Goal: Task Accomplishment & Management: Use online tool/utility

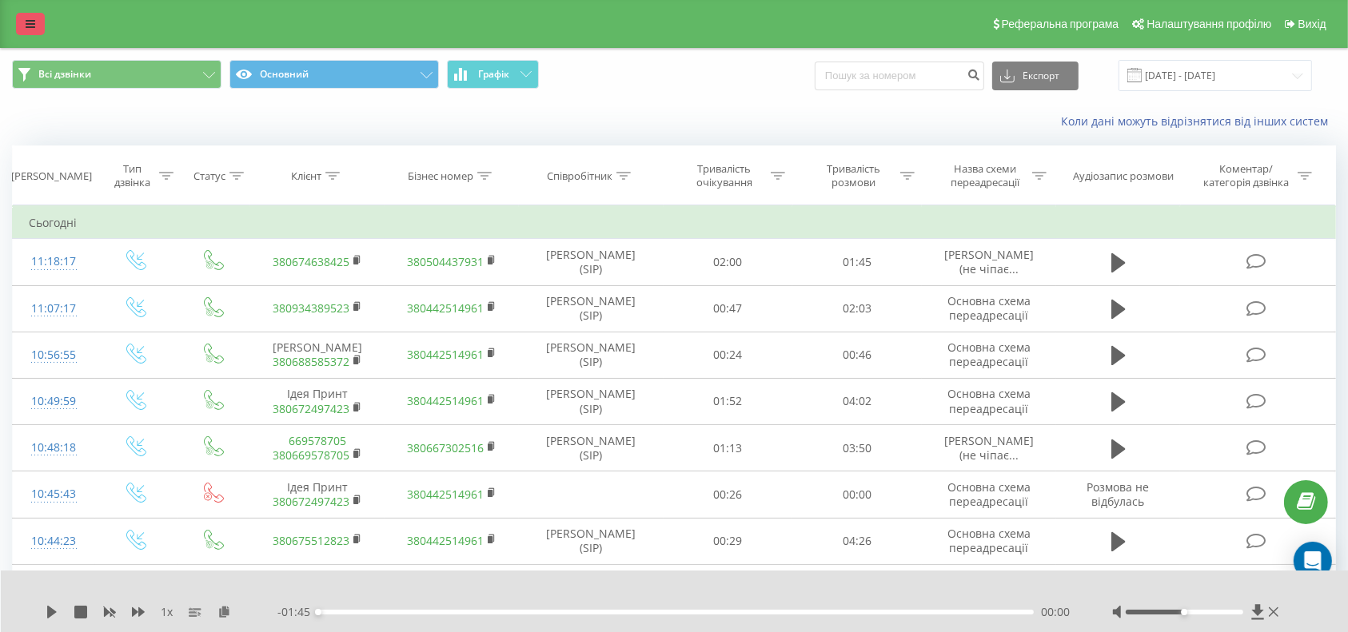
click at [32, 24] on icon at bounding box center [31, 23] width 10 height 11
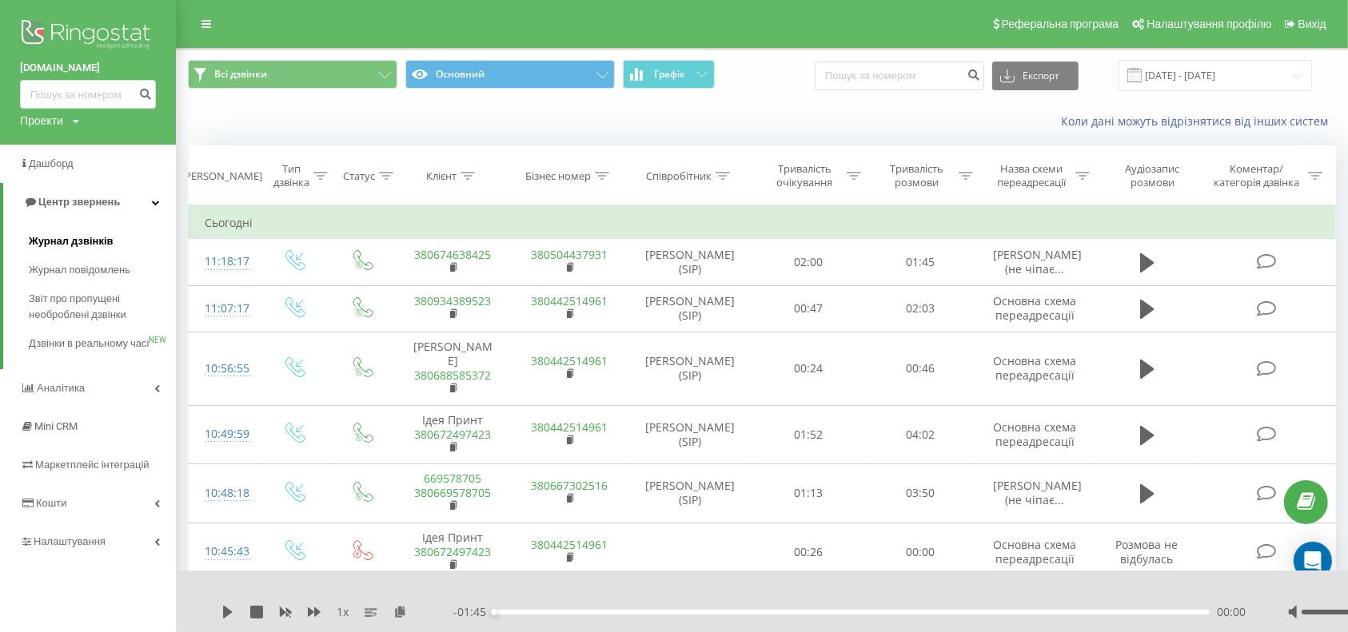
click at [95, 238] on span "Журнал дзвінків" at bounding box center [71, 241] width 85 height 16
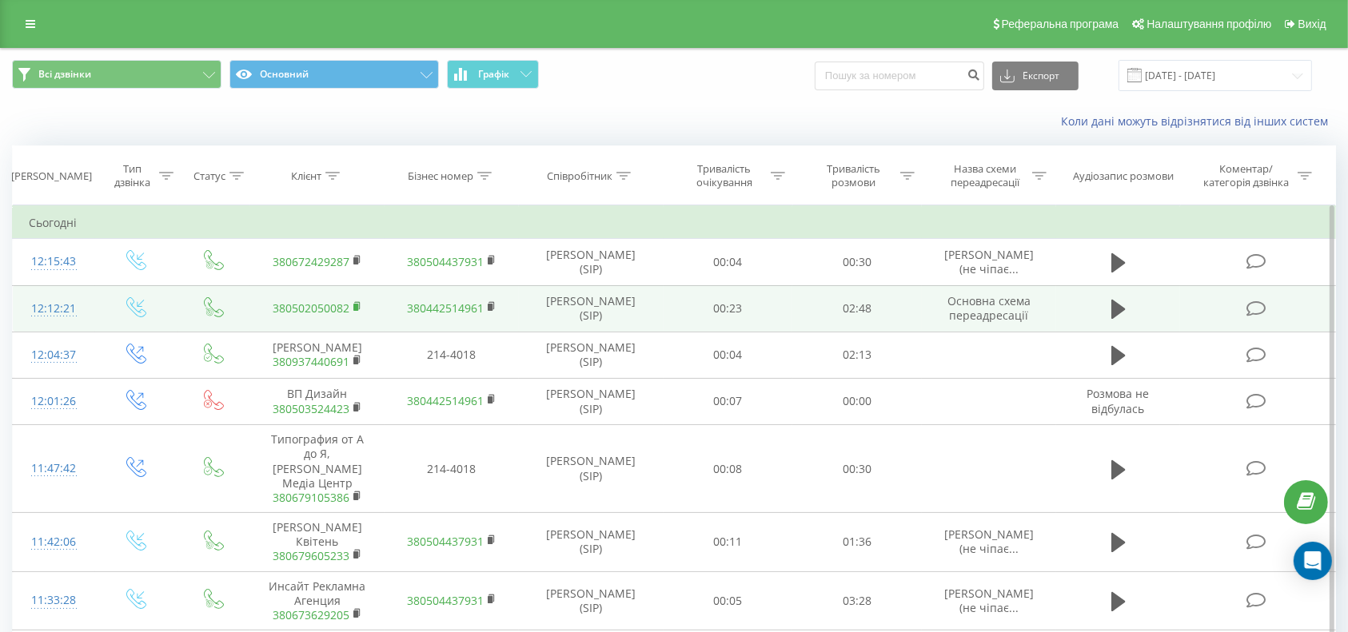
click at [356, 305] on rect at bounding box center [355, 307] width 5 height 7
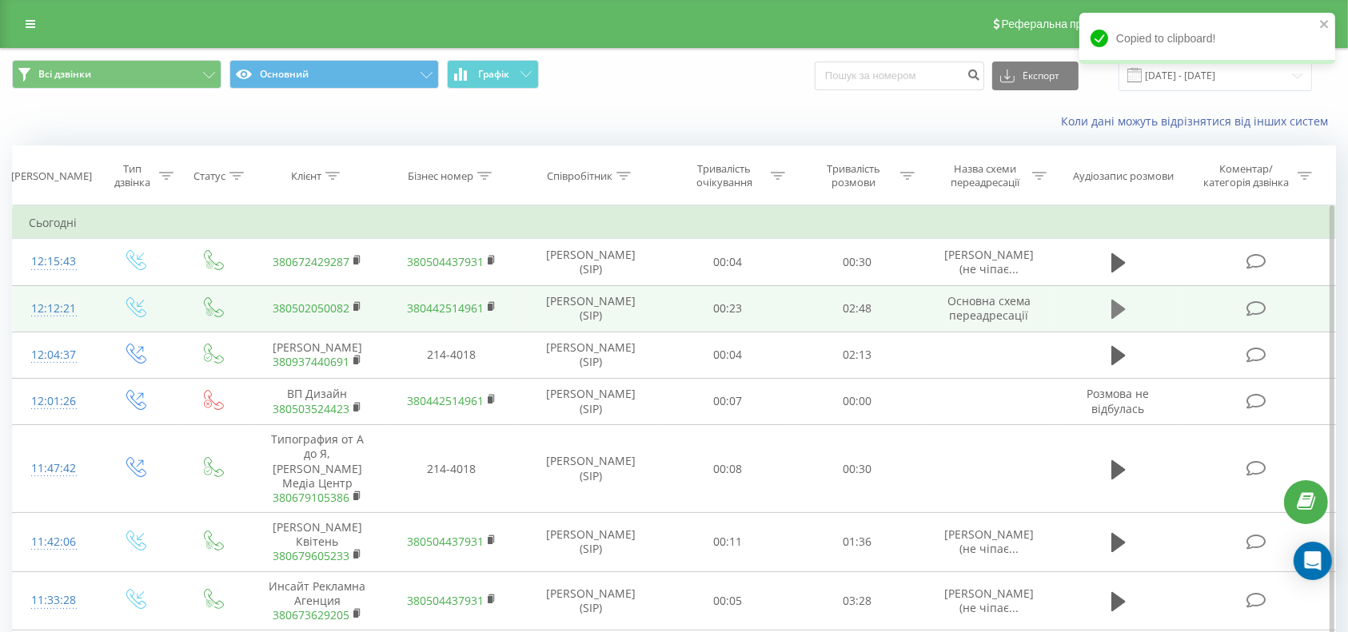
click at [1113, 305] on icon at bounding box center [1118, 309] width 14 height 19
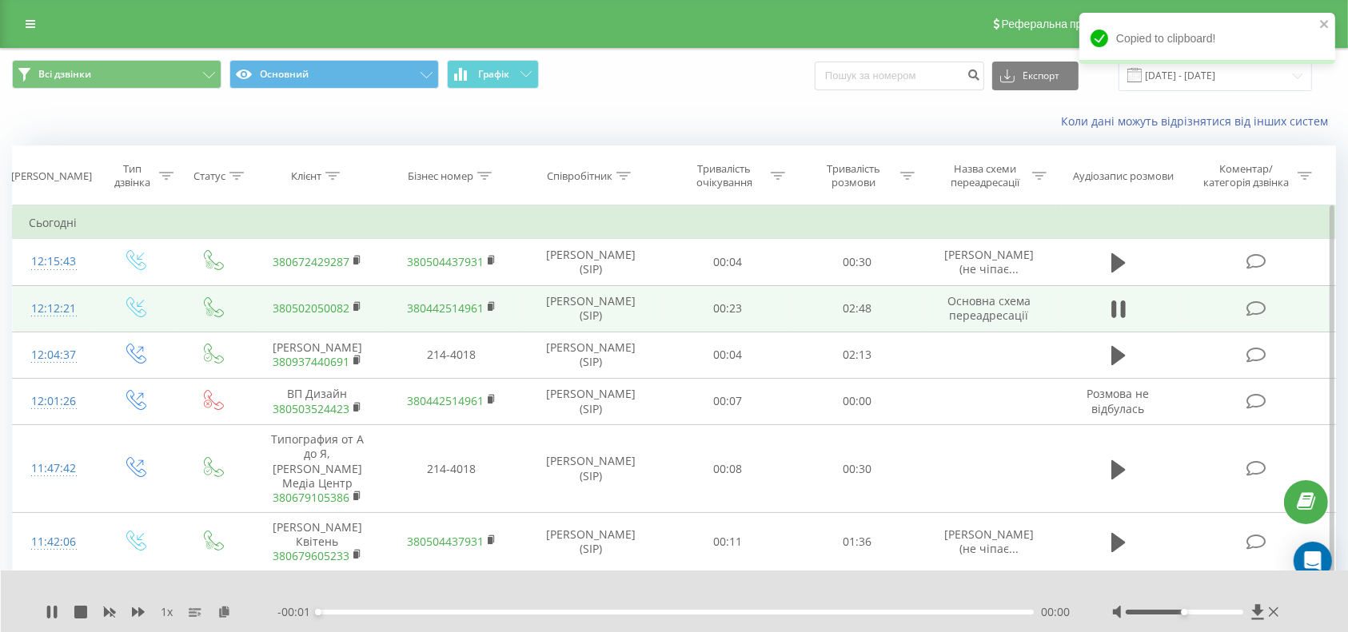
click at [775, 608] on div "- 00:01 00:00 00:00" at bounding box center [674, 612] width 795 height 16
click at [797, 612] on div "00:00" at bounding box center [675, 612] width 715 height 5
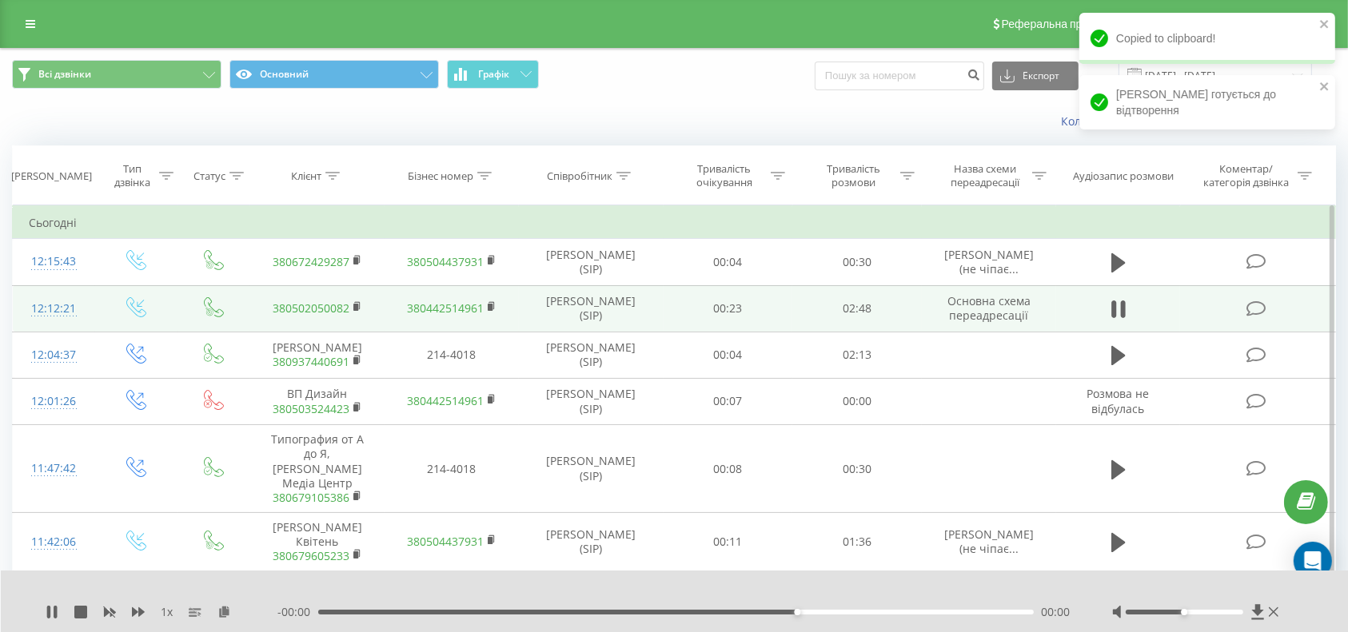
drag, startPoint x: 857, startPoint y: 613, endPoint x: 870, endPoint y: 614, distance: 12.8
click at [858, 613] on div "00:00" at bounding box center [675, 612] width 715 height 5
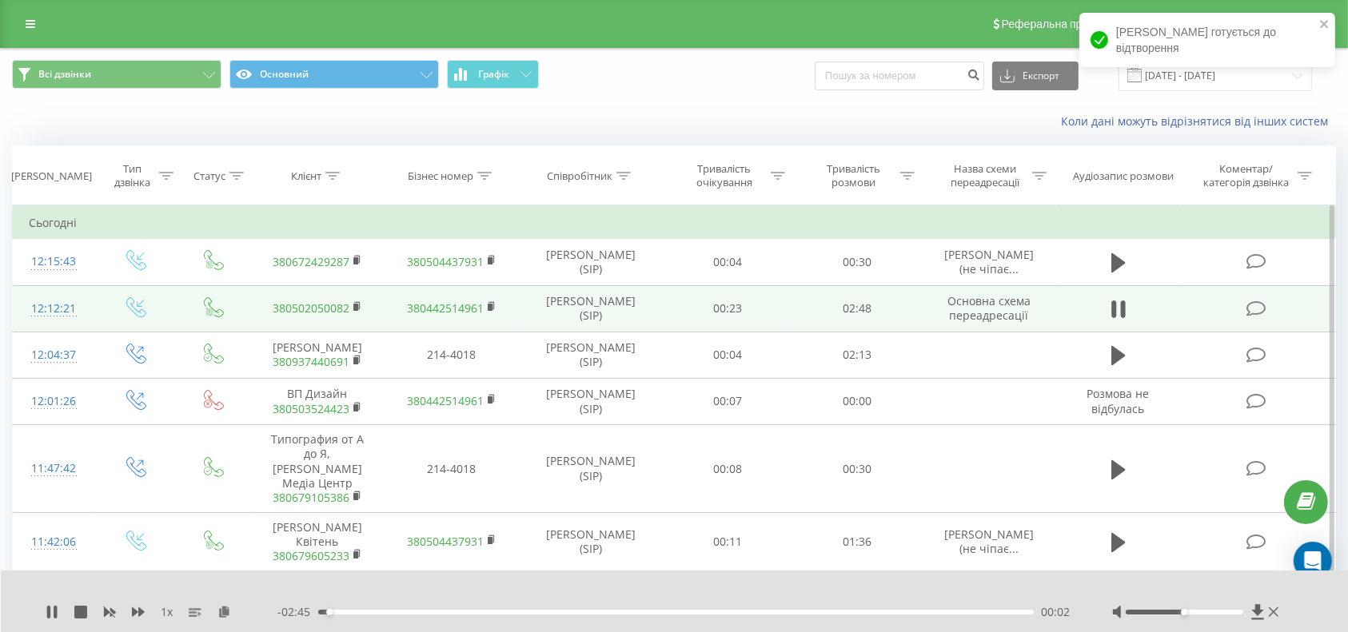
click at [844, 610] on div "00:02" at bounding box center [675, 612] width 715 height 5
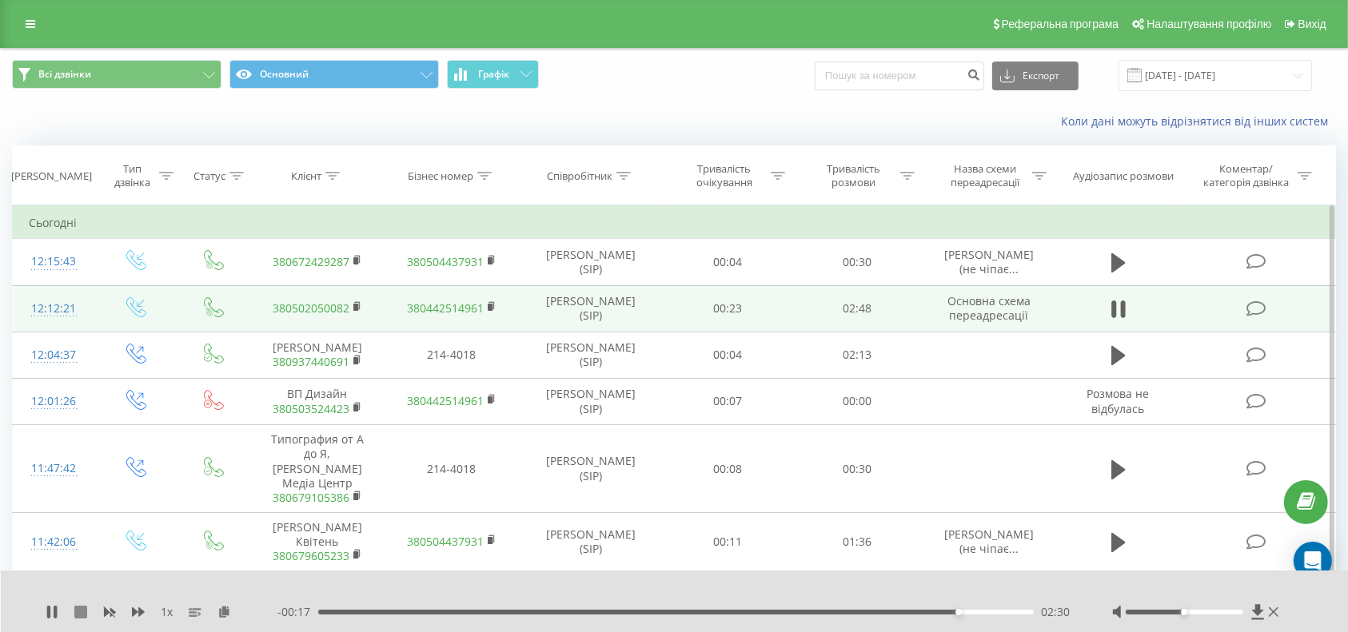
click at [81, 608] on icon at bounding box center [80, 612] width 13 height 13
click at [30, 20] on icon at bounding box center [31, 23] width 10 height 11
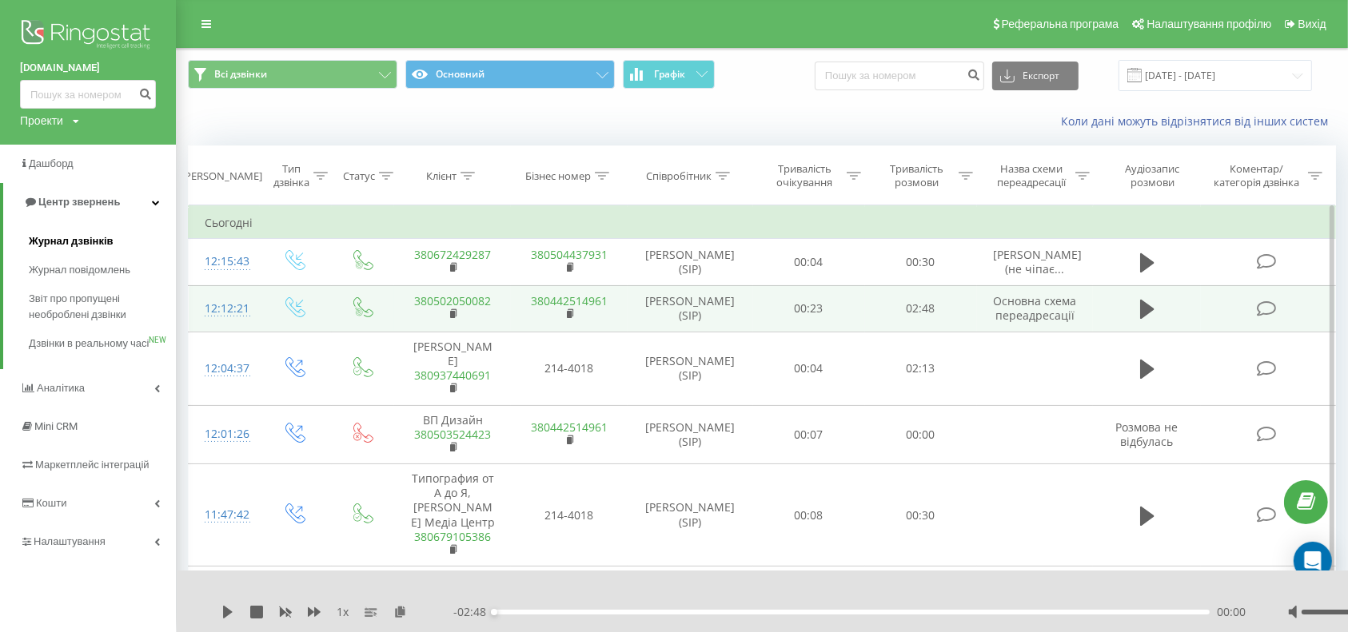
click at [82, 240] on span "Журнал дзвінків" at bounding box center [71, 241] width 85 height 16
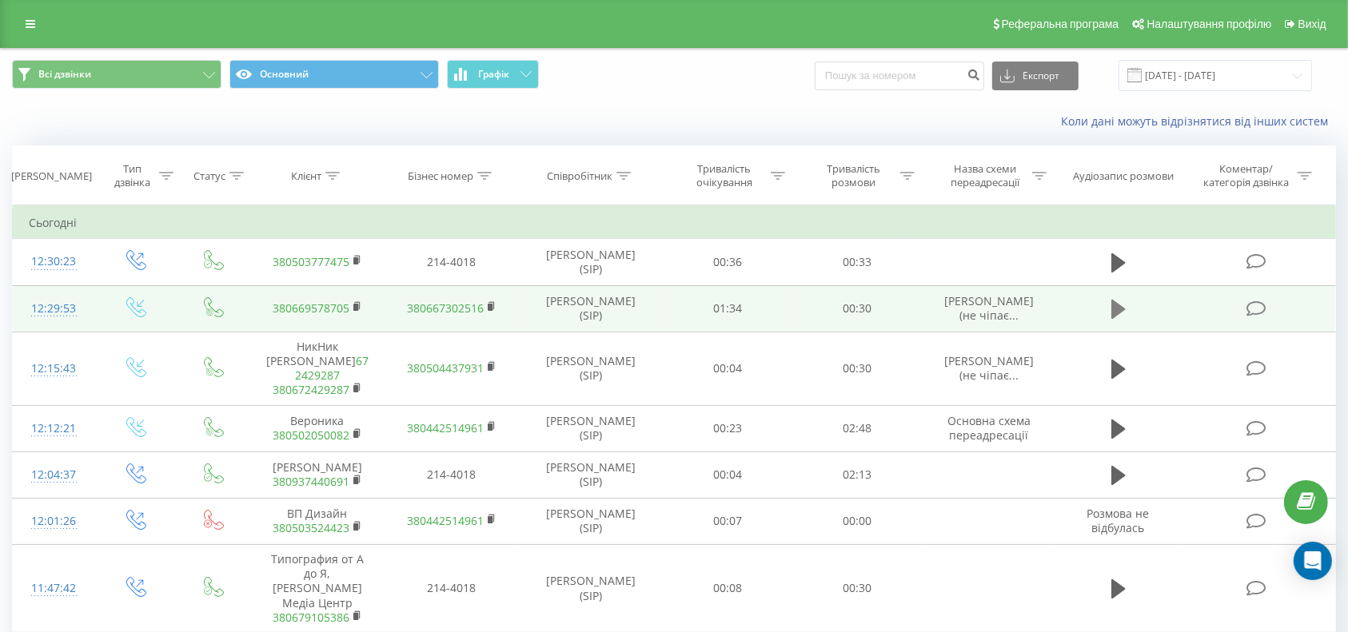
click at [1120, 308] on icon at bounding box center [1118, 309] width 14 height 19
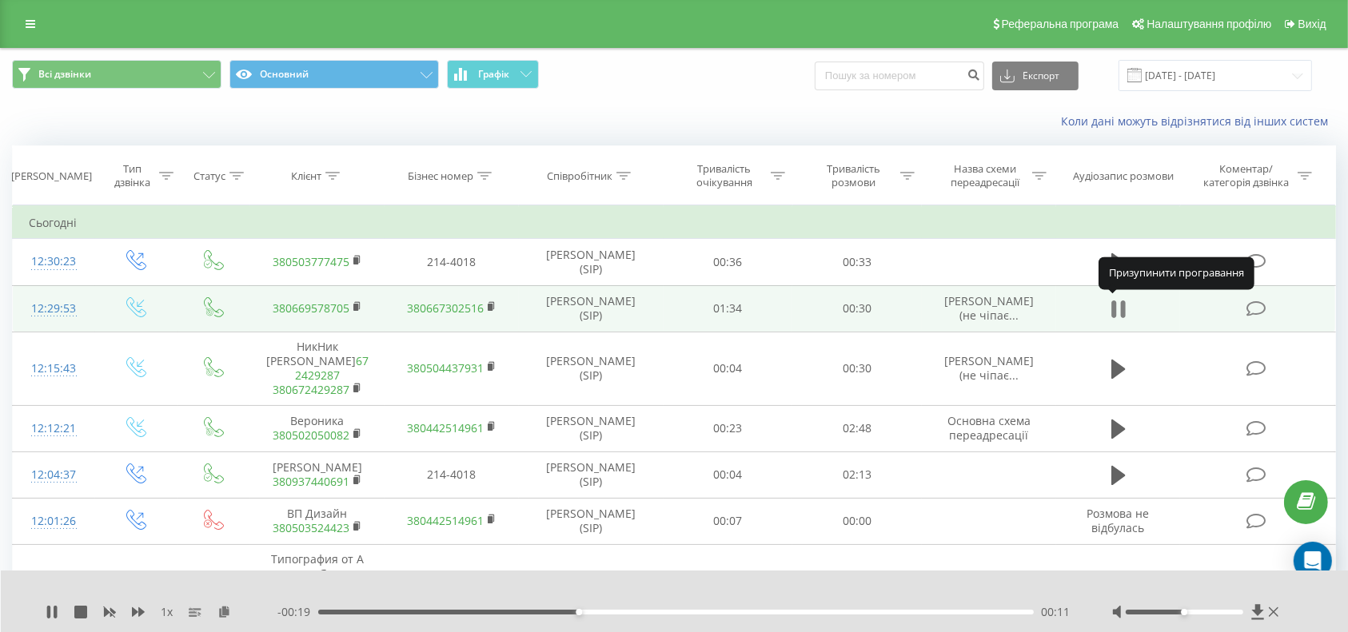
click at [1112, 303] on icon at bounding box center [1113, 310] width 5 height 18
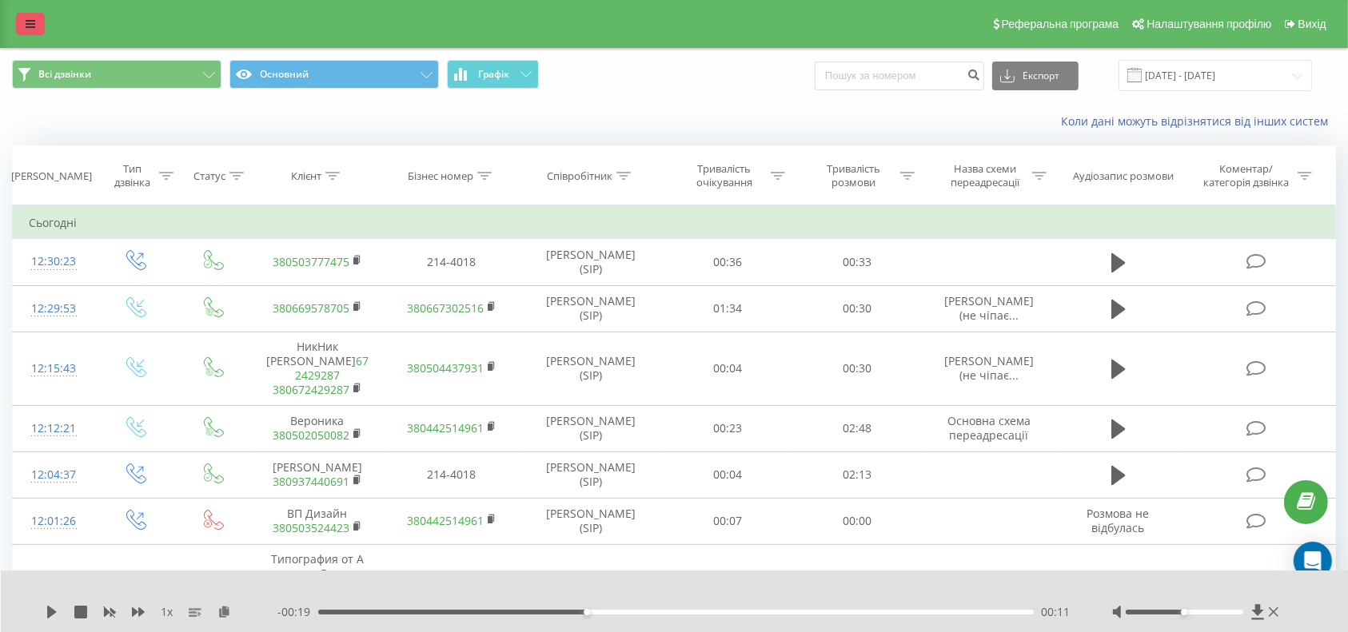
click at [30, 24] on icon at bounding box center [31, 23] width 10 height 11
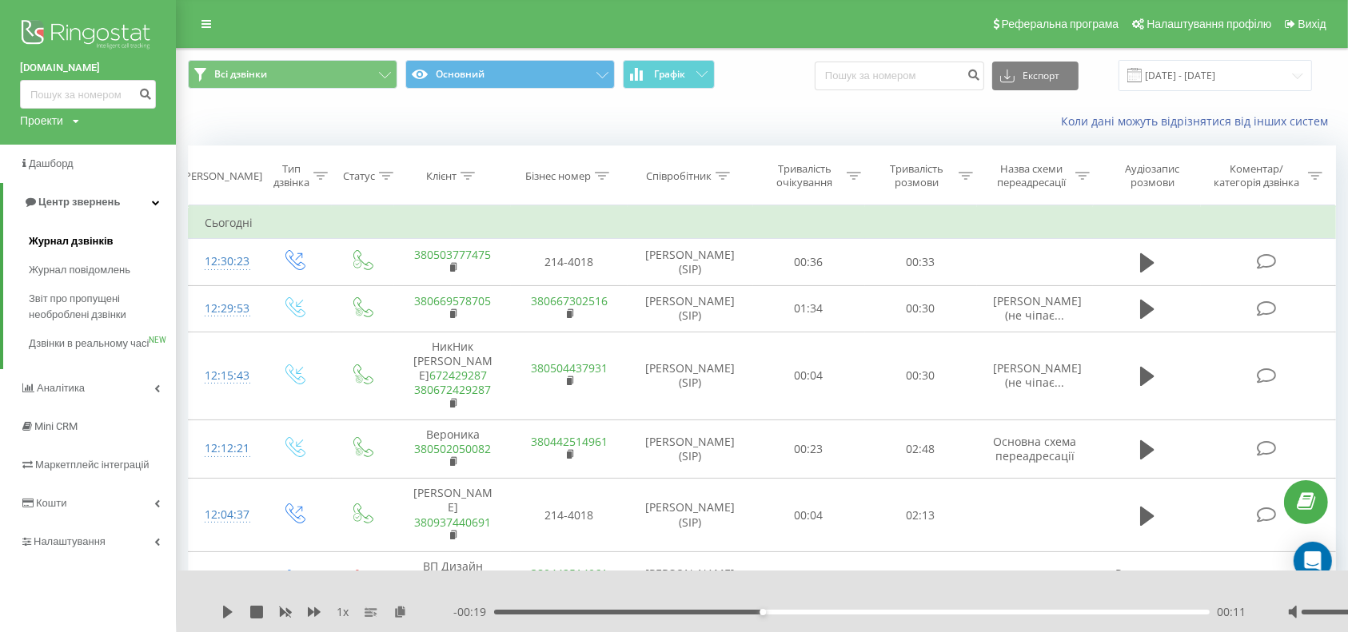
click at [64, 236] on span "Журнал дзвінків" at bounding box center [71, 241] width 85 height 16
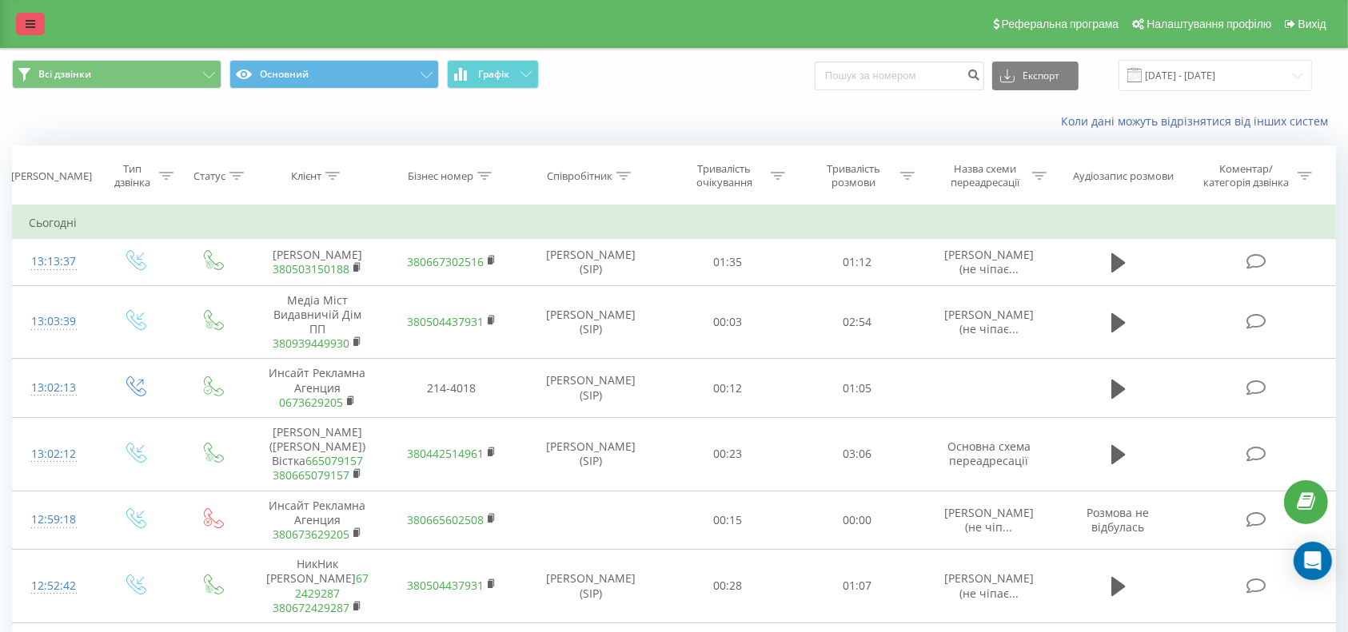
click at [38, 18] on link at bounding box center [30, 24] width 29 height 22
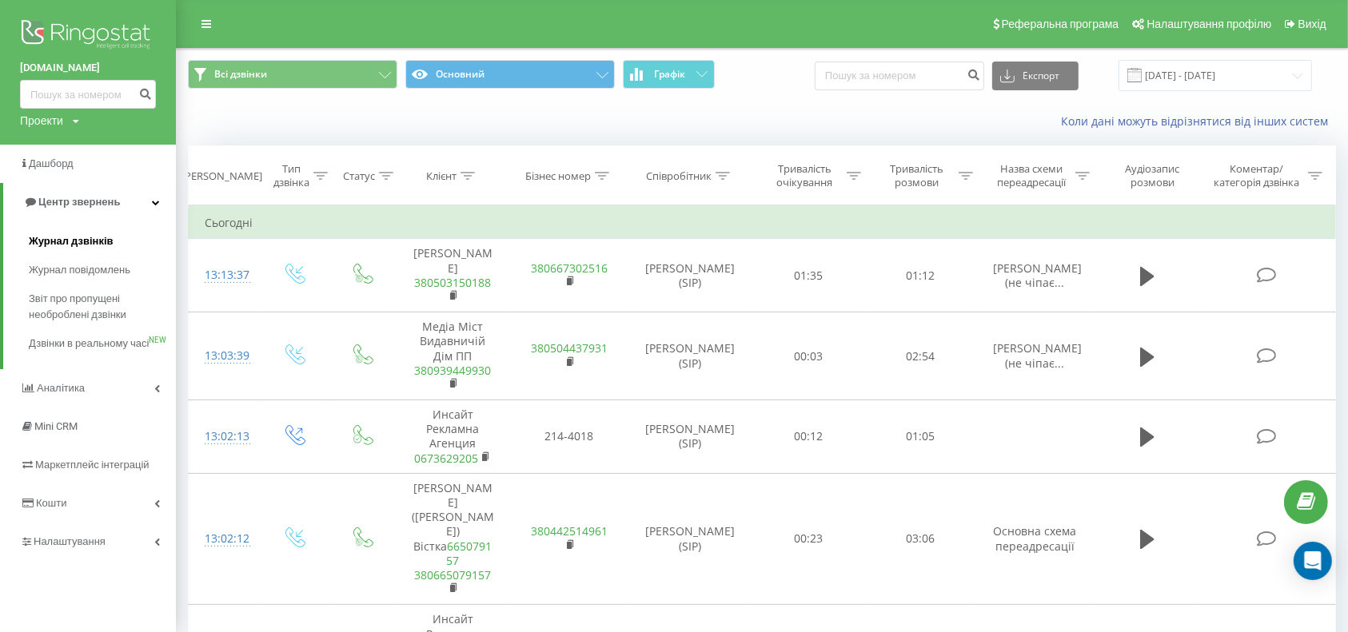
click at [83, 238] on span "Журнал дзвінків" at bounding box center [71, 241] width 85 height 16
